Goal: Contribute content: Contribute content

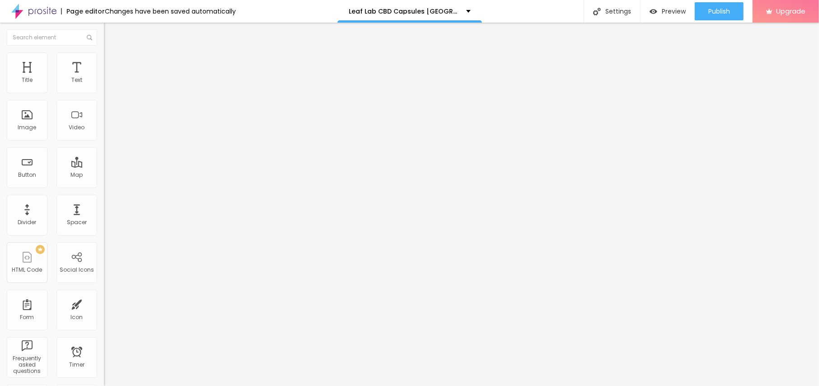
click at [104, 78] on span "Add image" at bounding box center [122, 74] width 37 height 8
click at [104, 60] on li "Style" at bounding box center [156, 56] width 104 height 9
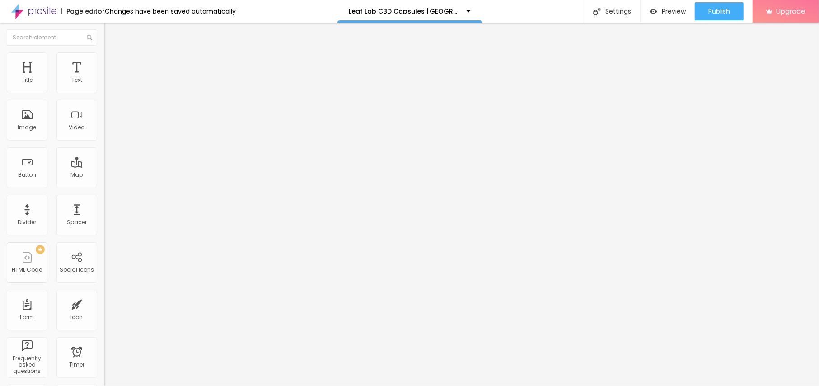
click at [104, 60] on li "Style" at bounding box center [156, 56] width 104 height 9
type input "95"
type input "90"
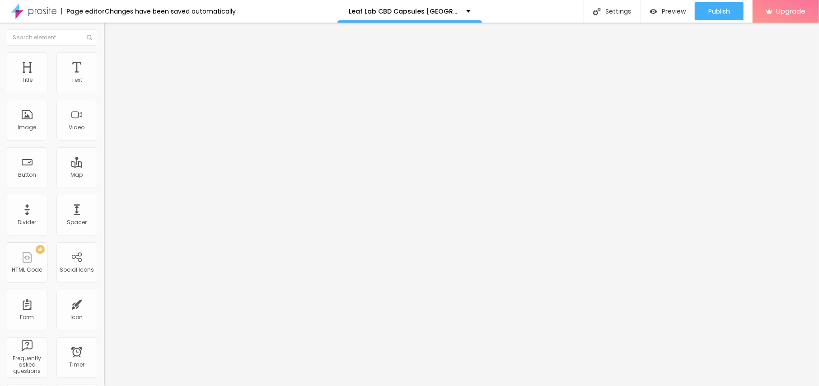
type input "85"
type input "80"
type input "75"
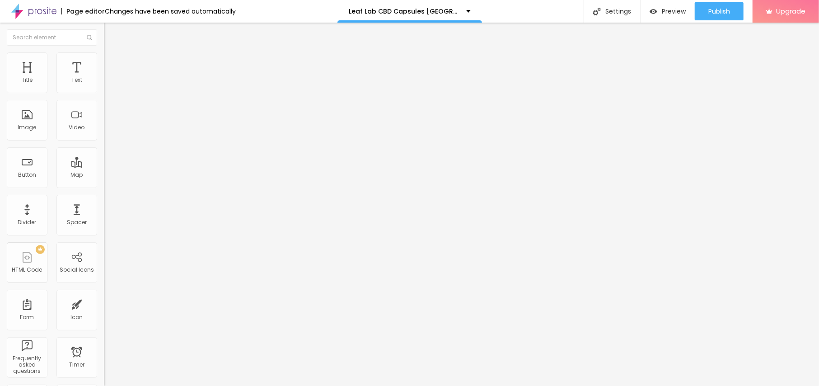
type input "75"
type input "70"
type input "65"
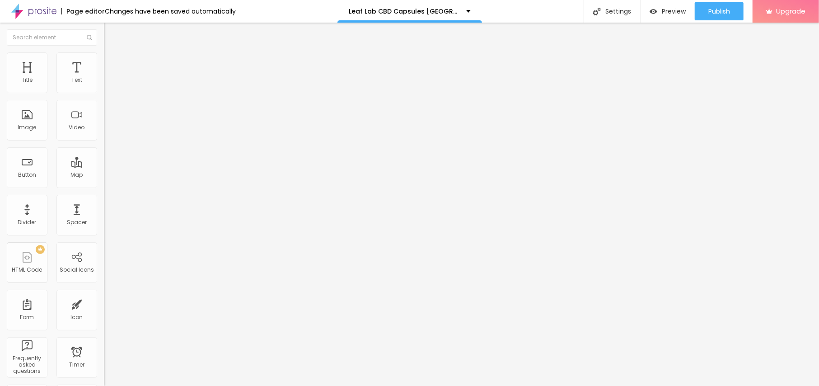
type input "60"
type input "55"
type input "50"
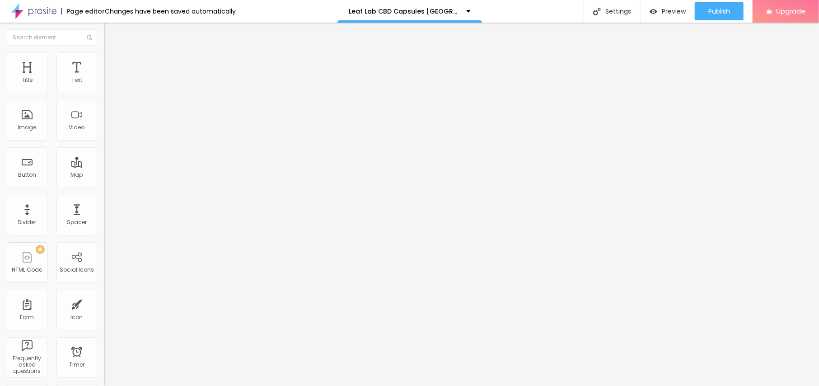
drag, startPoint x: 93, startPoint y: 98, endPoint x: 46, endPoint y: 98, distance: 47.4
type input "50"
click at [104, 93] on input "range" at bounding box center [133, 88] width 58 height 7
click at [104, 91] on input "text" at bounding box center [158, 86] width 108 height 9
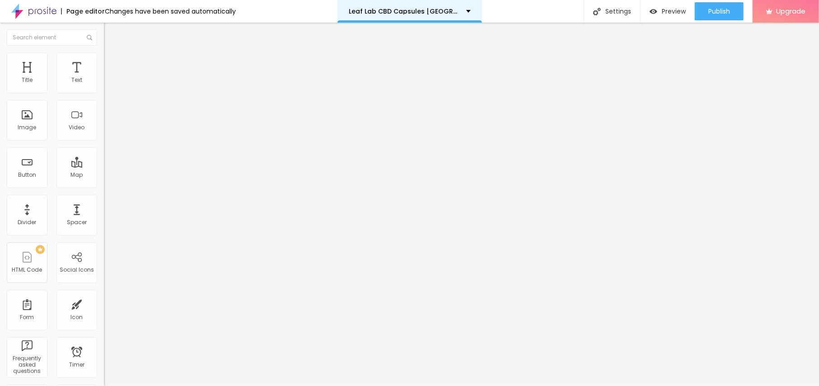
paste input "Leaf Lab CBD Capsules [GEOGRAPHIC_DATA]"
type input "Leaf Lab CBD Capsules [GEOGRAPHIC_DATA]"
drag, startPoint x: 41, startPoint y: 247, endPoint x: 0, endPoint y: 230, distance: 43.9
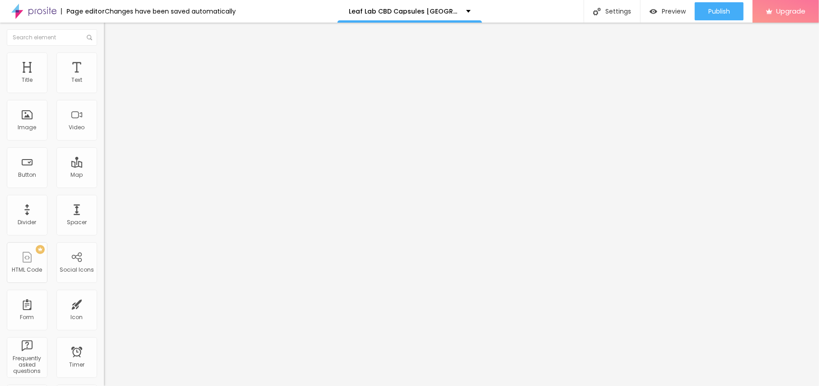
click at [104, 206] on div "Change image Image description (Alt) Leaf Lab CBD Capsules Sweden Align Aspect …" at bounding box center [156, 138] width 104 height 136
paste input "[URL][DOMAIN_NAME][DOMAIN_NAME]"
type input "[URL][DOMAIN_NAME][DOMAIN_NAME]"
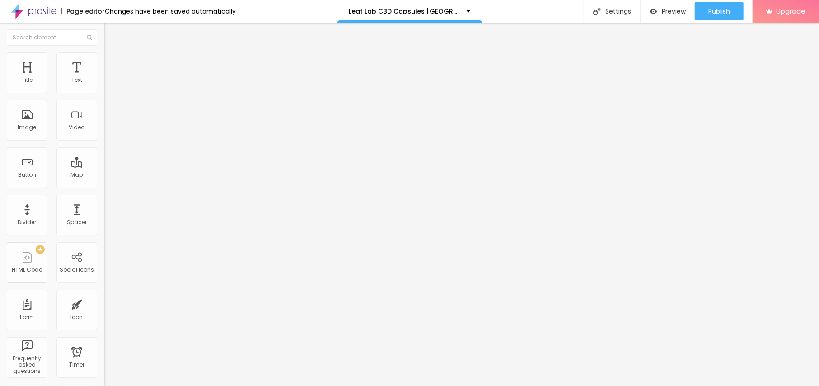
drag, startPoint x: 51, startPoint y: 102, endPoint x: 0, endPoint y: 101, distance: 50.6
click at [104, 101] on div "Text Click me Align Size Default Small Default Big Link URL https:// Open in ne…" at bounding box center [156, 135] width 104 height 131
paste input "😍👇ACHETEZ MAINTENANT😍👇"
type input "😍👇ACHETEZ MAINTENANT😍👇"
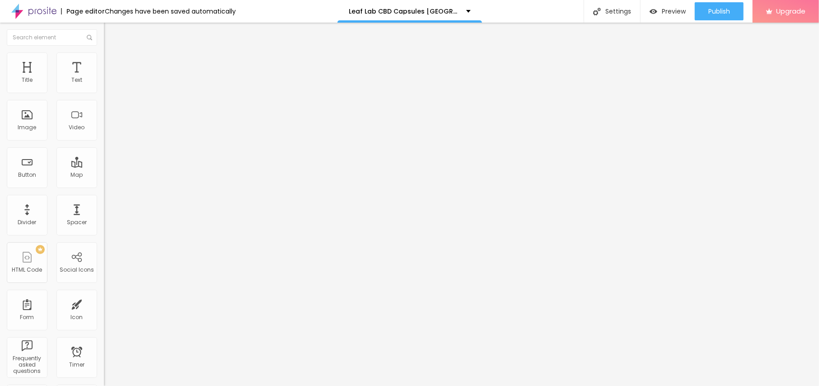
scroll to position [0, 0]
drag, startPoint x: 37, startPoint y: 185, endPoint x: 0, endPoint y: 186, distance: 37.0
click at [104, 186] on div "Text 😍👇ACHETEZ MAINTENANT😍👇 Align Size Default Small Default Big Link URL https…" at bounding box center [156, 135] width 104 height 131
paste input "[URL][DOMAIN_NAME]"
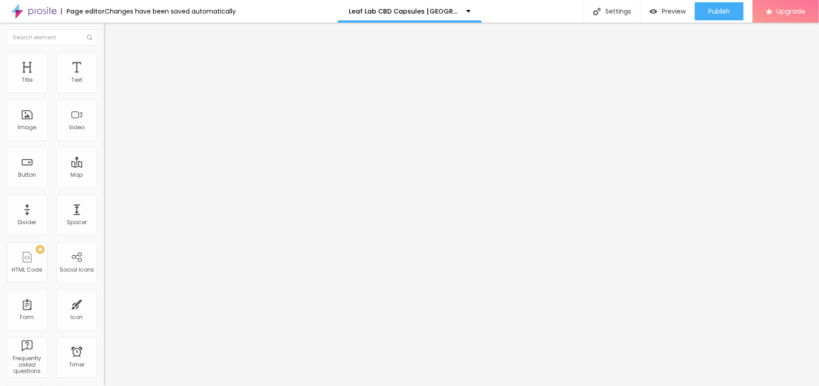
type input "[URL][DOMAIN_NAME]"
click at [108, 83] on icon "button" at bounding box center [110, 81] width 4 height 4
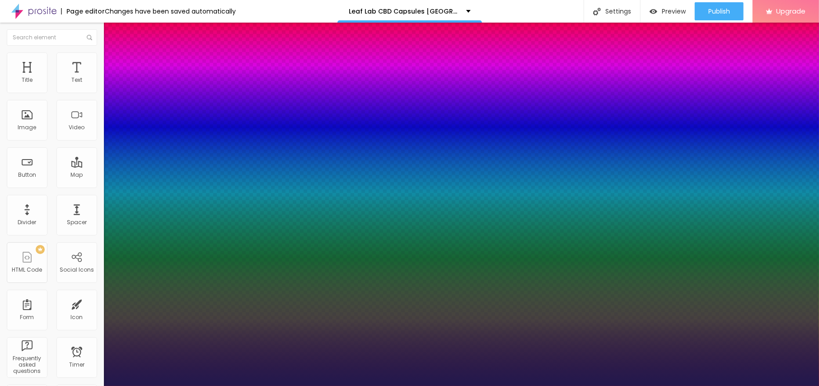
type input "1"
type input "18"
type input "1"
type input "19"
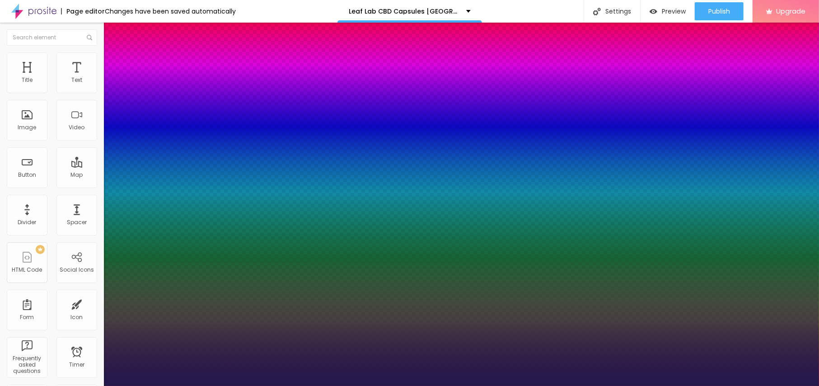
type input "19"
type input "1"
type input "20"
type input "1"
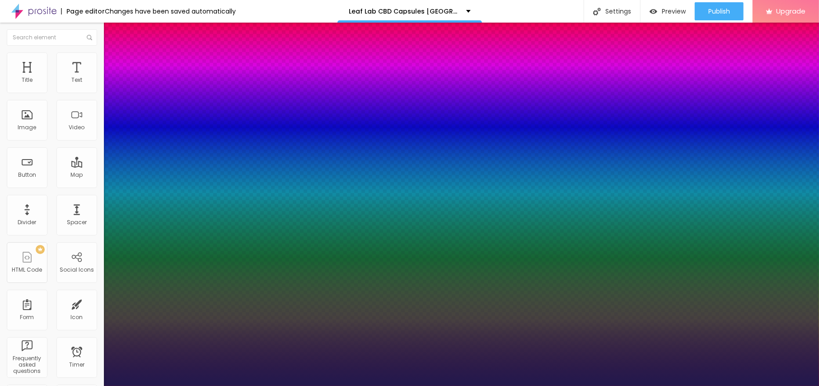
type input "21"
type input "1"
type input "22"
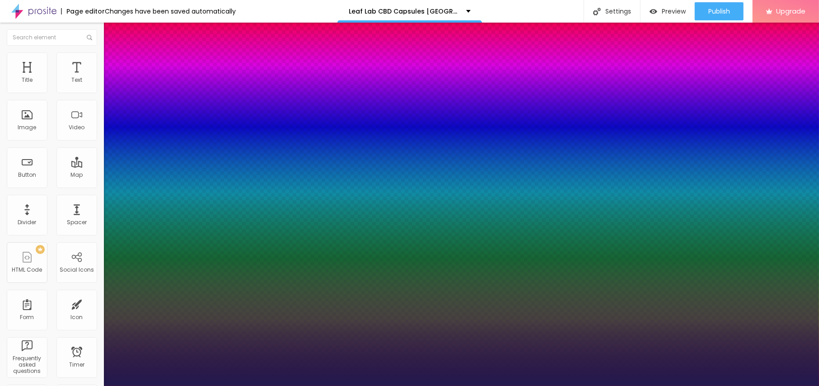
type input "1"
type input "22"
type input "1"
click at [466, 385] on div at bounding box center [409, 386] width 819 height 0
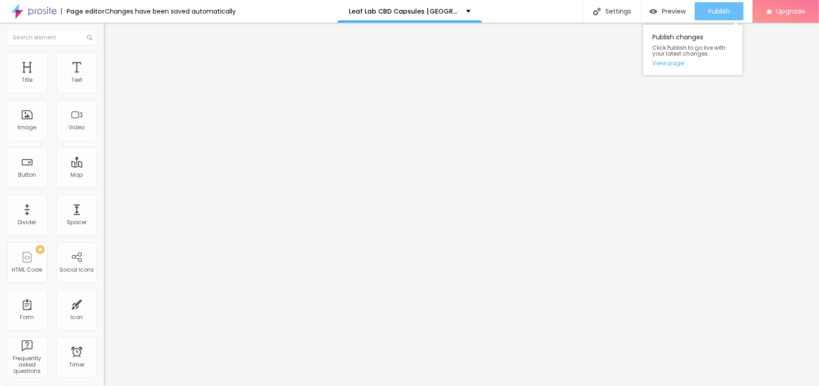
click at [705, 5] on button "Publish" at bounding box center [718, 11] width 49 height 18
click at [670, 63] on link "View page" at bounding box center [692, 63] width 81 height 6
click at [111, 35] on div "Edit Text" at bounding box center [131, 32] width 41 height 7
click at [14, 9] on img at bounding box center [33, 11] width 45 height 23
